Goal: Information Seeking & Learning: Learn about a topic

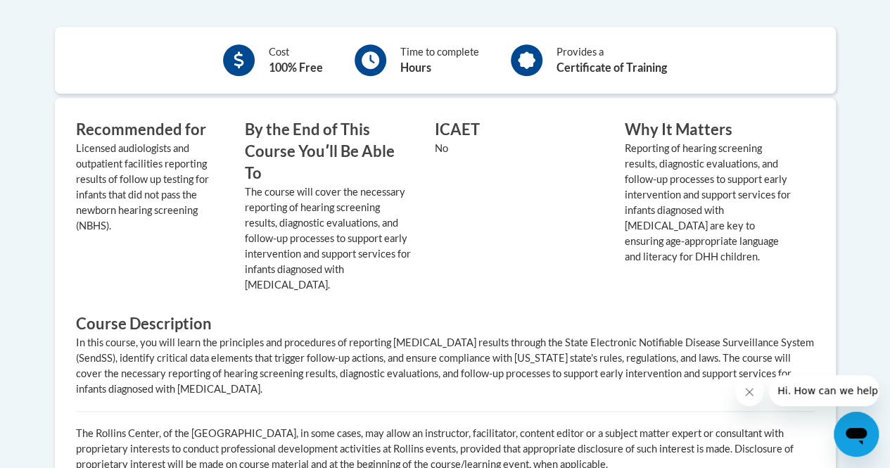
scroll to position [634, 0]
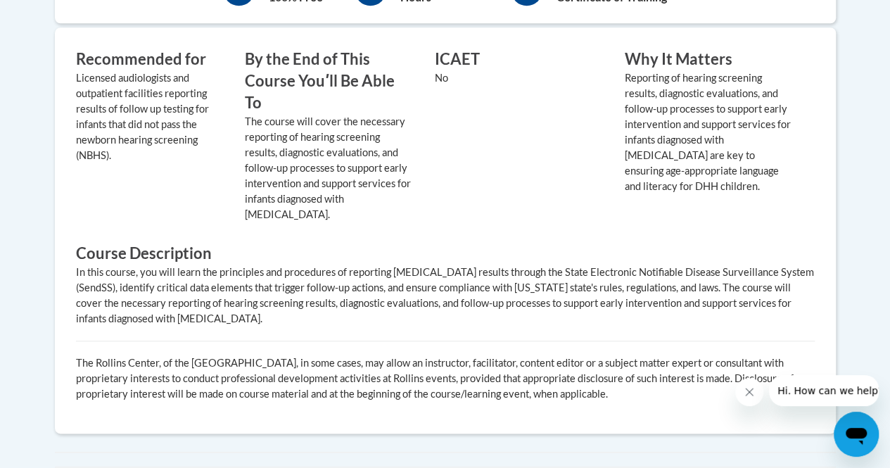
click at [532, 122] on div "ICAET No" at bounding box center [519, 135] width 190 height 173
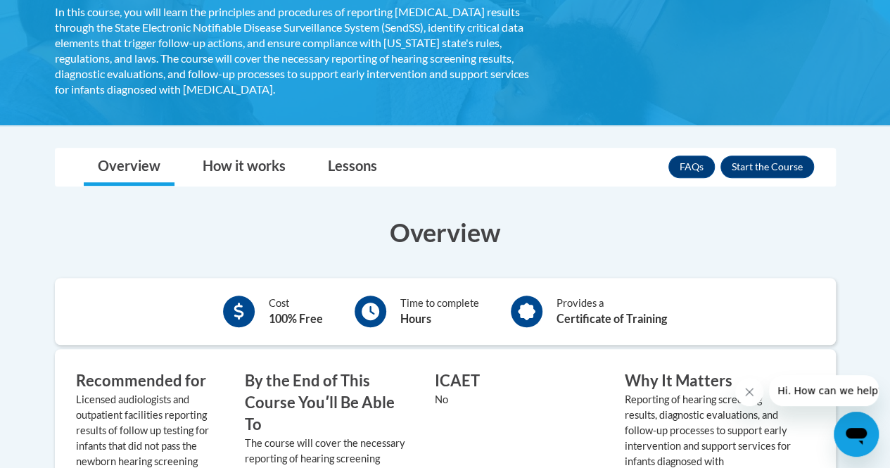
scroll to position [352, 0]
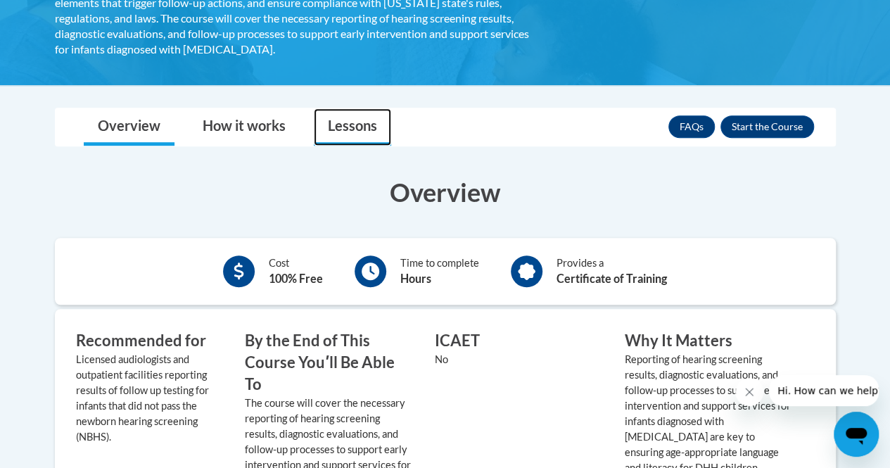
click at [346, 130] on link "Lessons" at bounding box center [352, 126] width 77 height 37
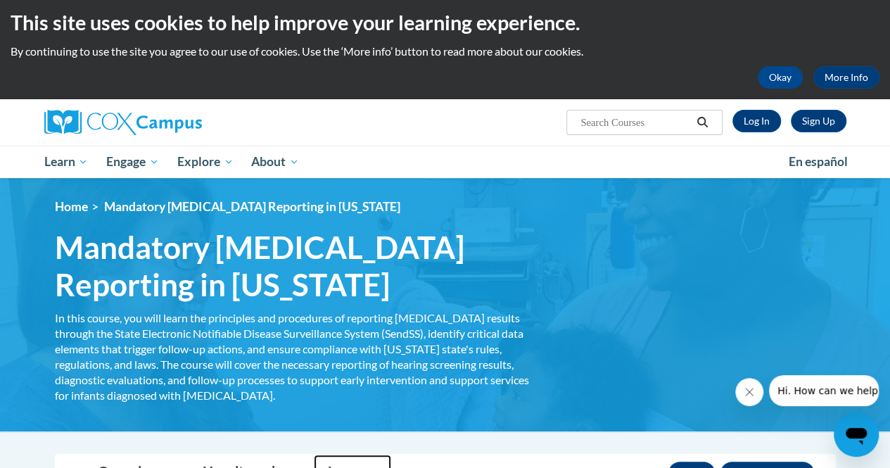
scroll to position [0, 0]
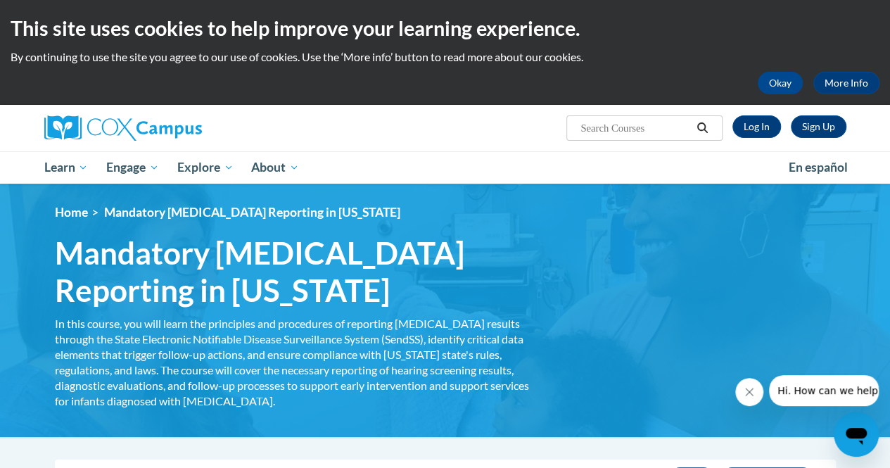
click at [606, 131] on input "Search..." at bounding box center [635, 128] width 113 height 17
type input "hearing screening"
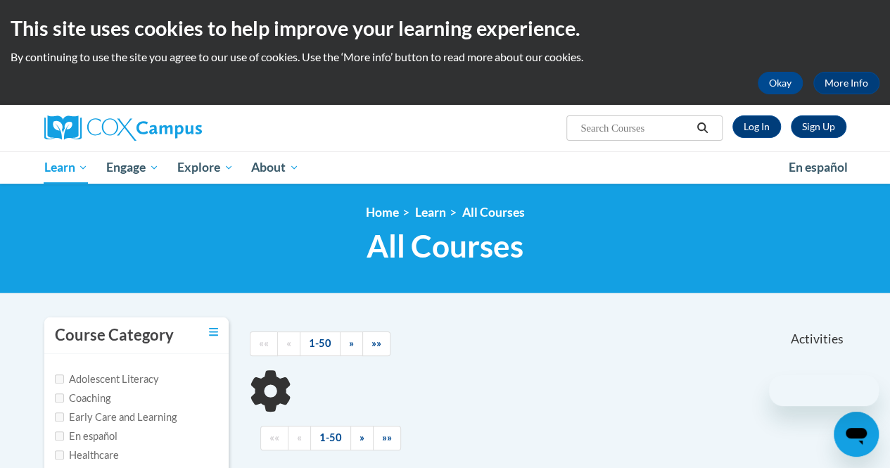
scroll to position [89, 0]
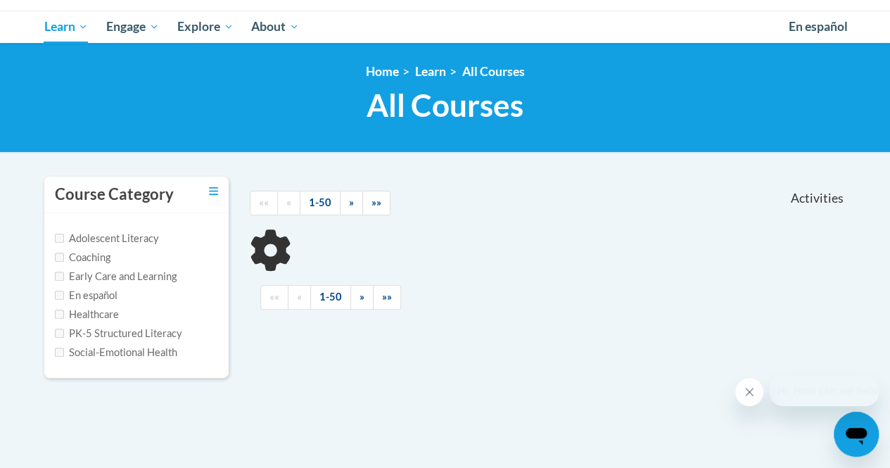
type input "hearing screening"
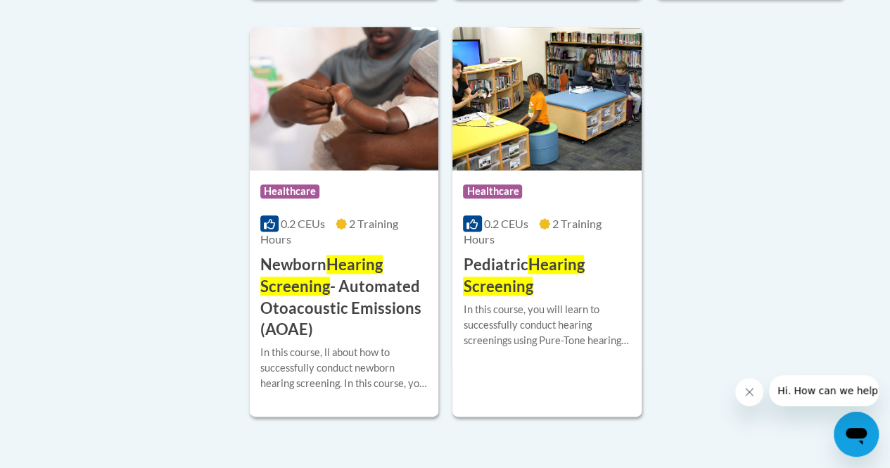
scroll to position [845, 0]
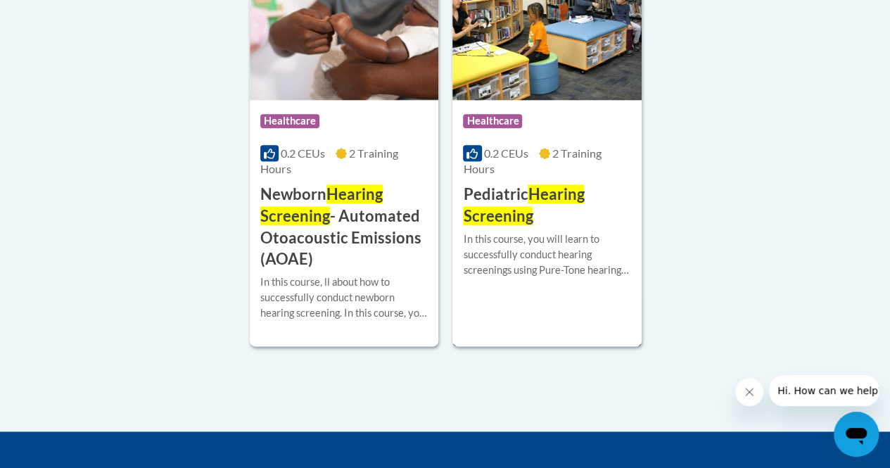
click at [527, 227] on div "More Info Start In this course, you will learn to successfully conduct hearing …" at bounding box center [547, 263] width 189 height 72
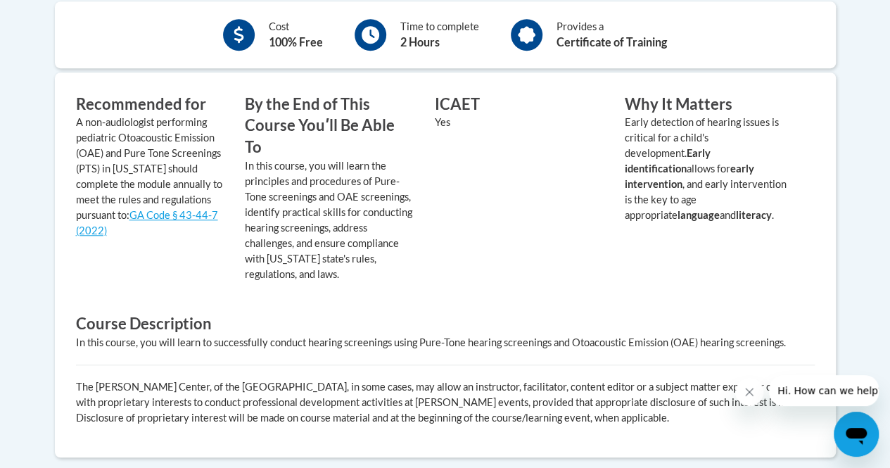
scroll to position [493, 0]
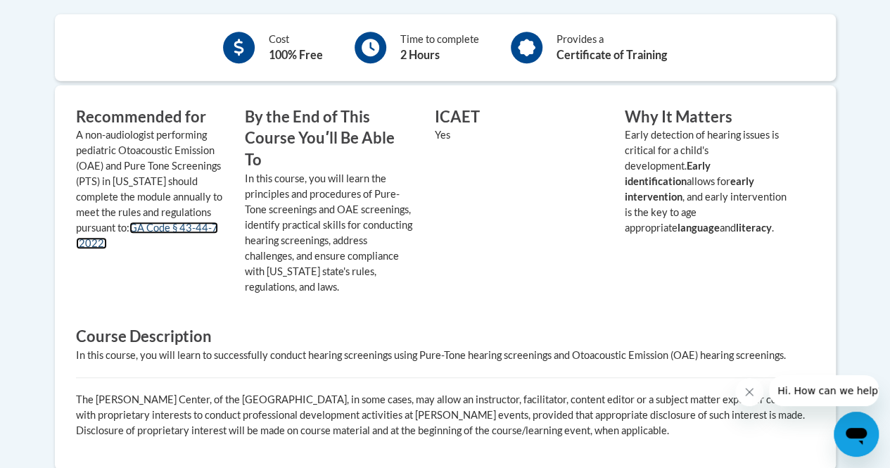
click at [175, 226] on link "GA Code § 43-44-7 (2022)" at bounding box center [147, 235] width 142 height 27
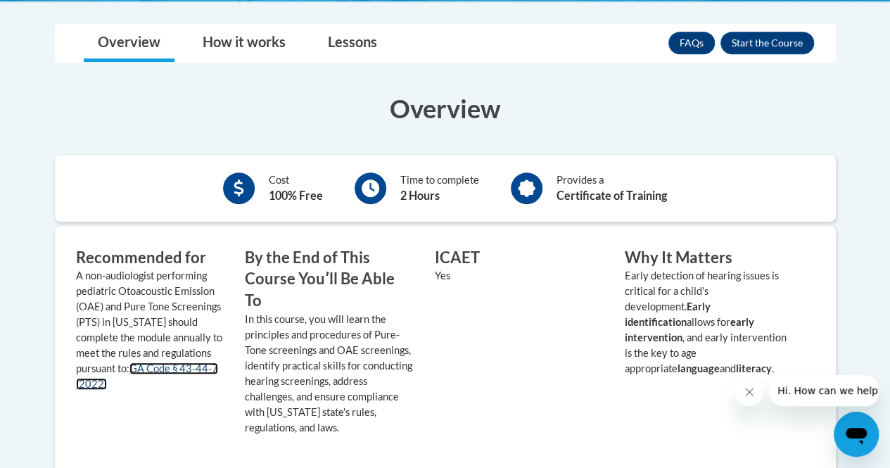
scroll to position [352, 0]
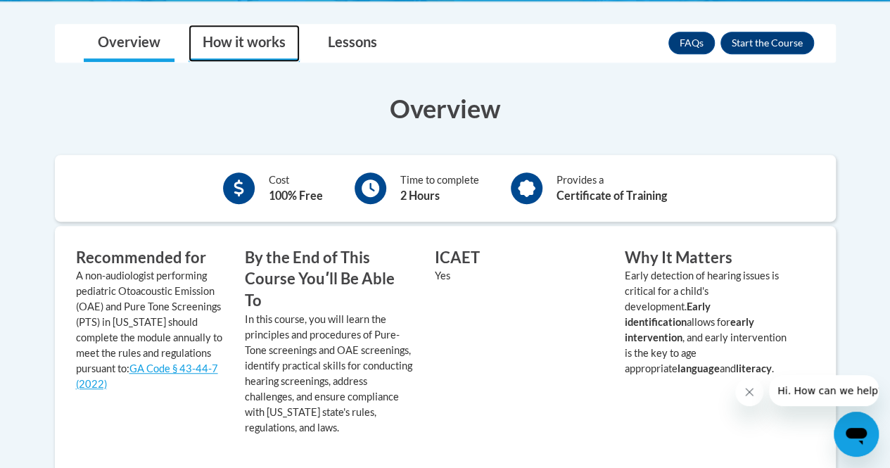
click at [242, 34] on link "How it works" at bounding box center [244, 43] width 111 height 37
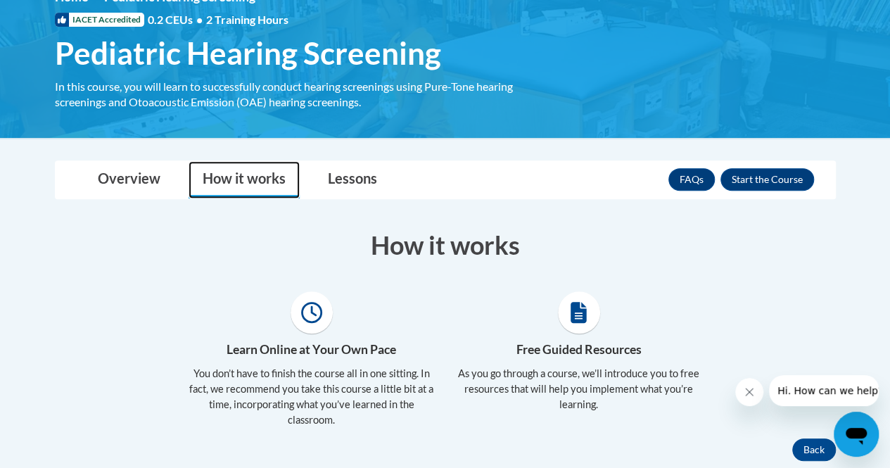
scroll to position [211, 0]
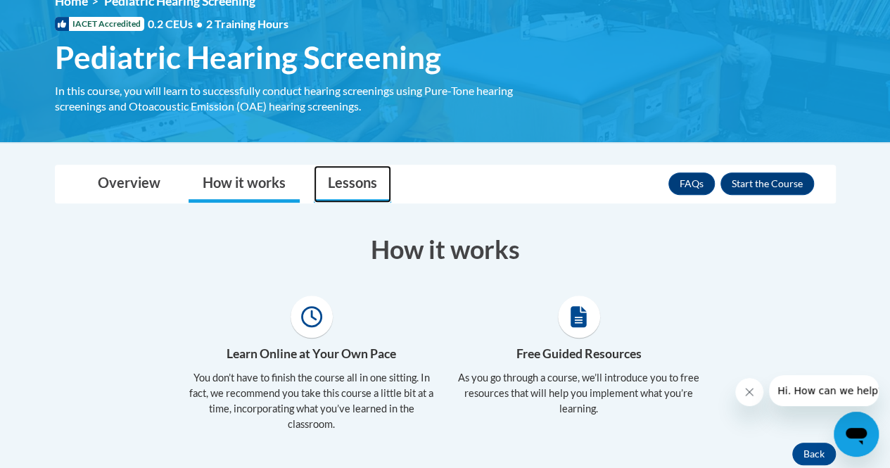
click at [350, 180] on link "Lessons" at bounding box center [352, 183] width 77 height 37
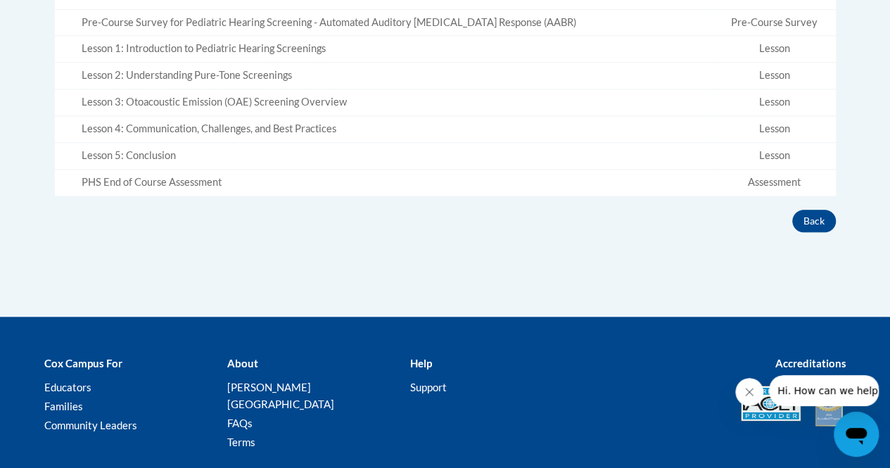
scroll to position [563, 0]
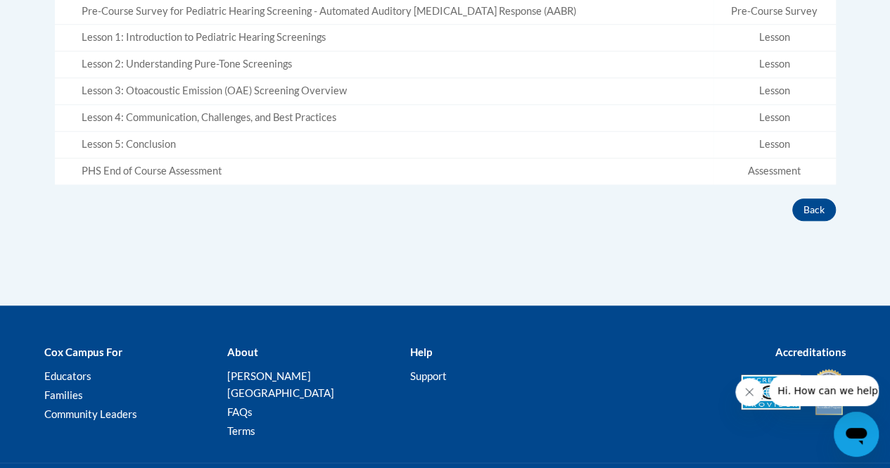
click at [187, 170] on div "PHS End of Course Assessment" at bounding box center [395, 171] width 627 height 15
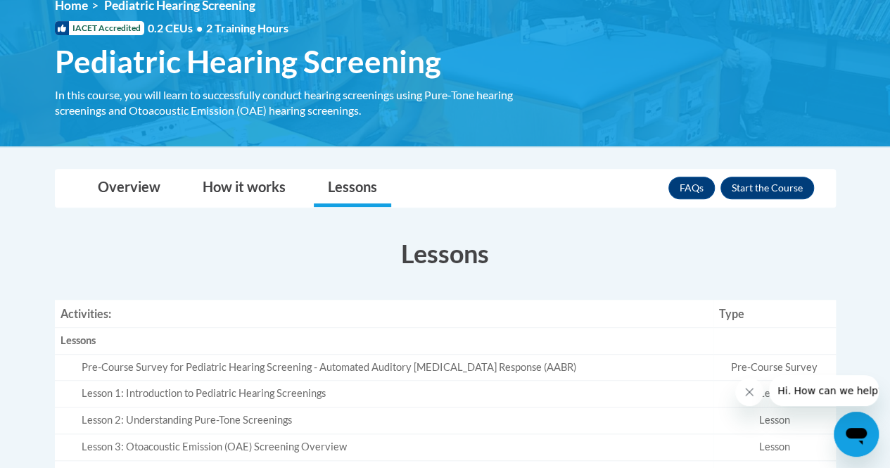
scroll to position [0, 0]
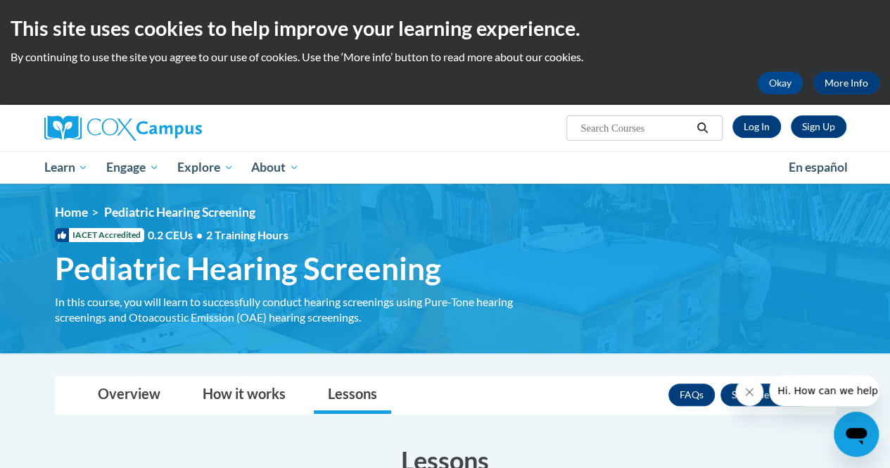
drag, startPoint x: 812, startPoint y: 6, endPoint x: 615, endPoint y: 23, distance: 197.1
click at [615, 23] on h2 "This site uses cookies to help improve your learning experience." at bounding box center [445, 28] width 869 height 28
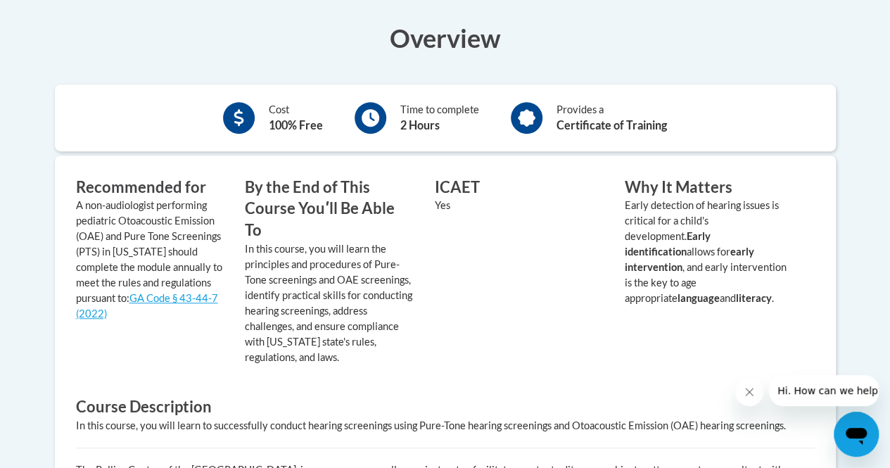
scroll to position [70, 0]
